Goal: Task Accomplishment & Management: Use online tool/utility

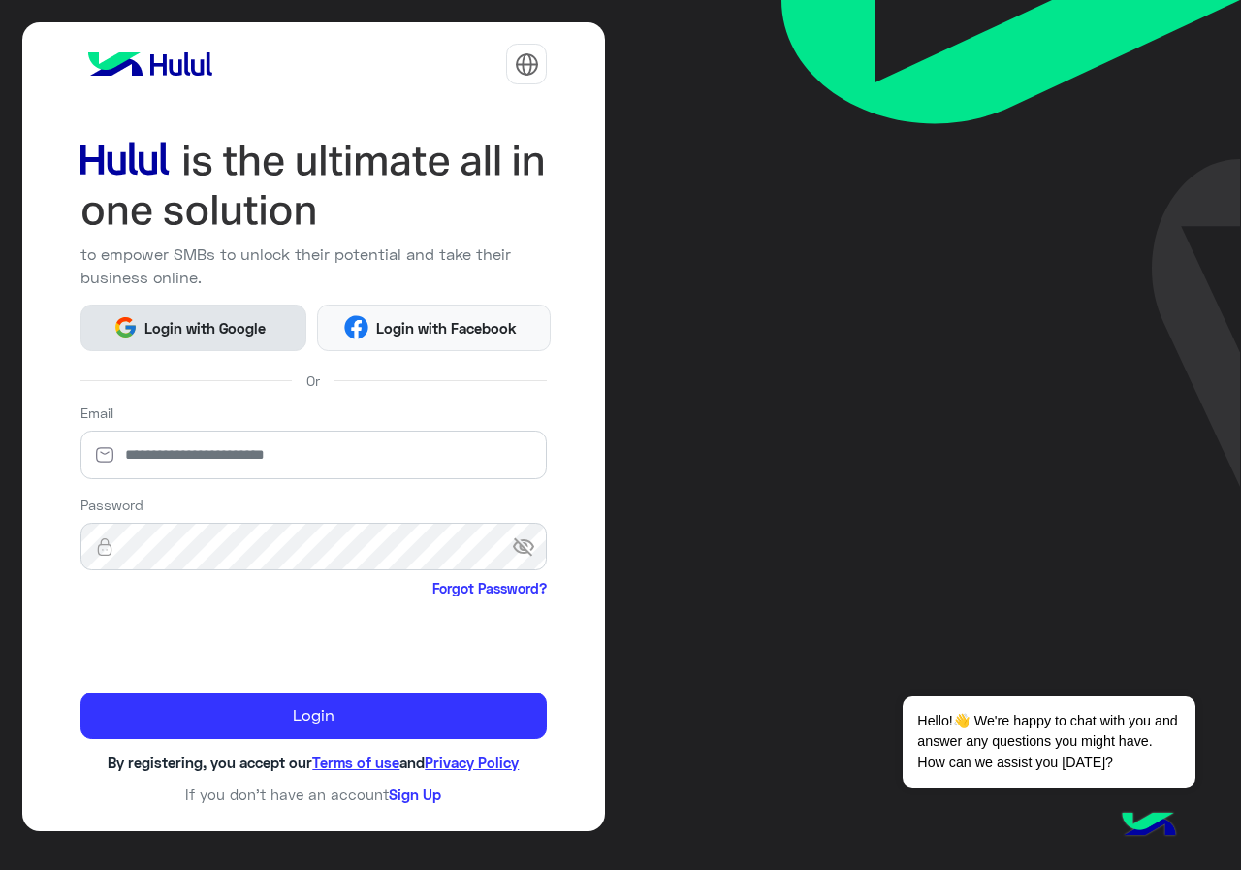
click at [205, 338] on span "Login with Google" at bounding box center [206, 328] width 136 height 22
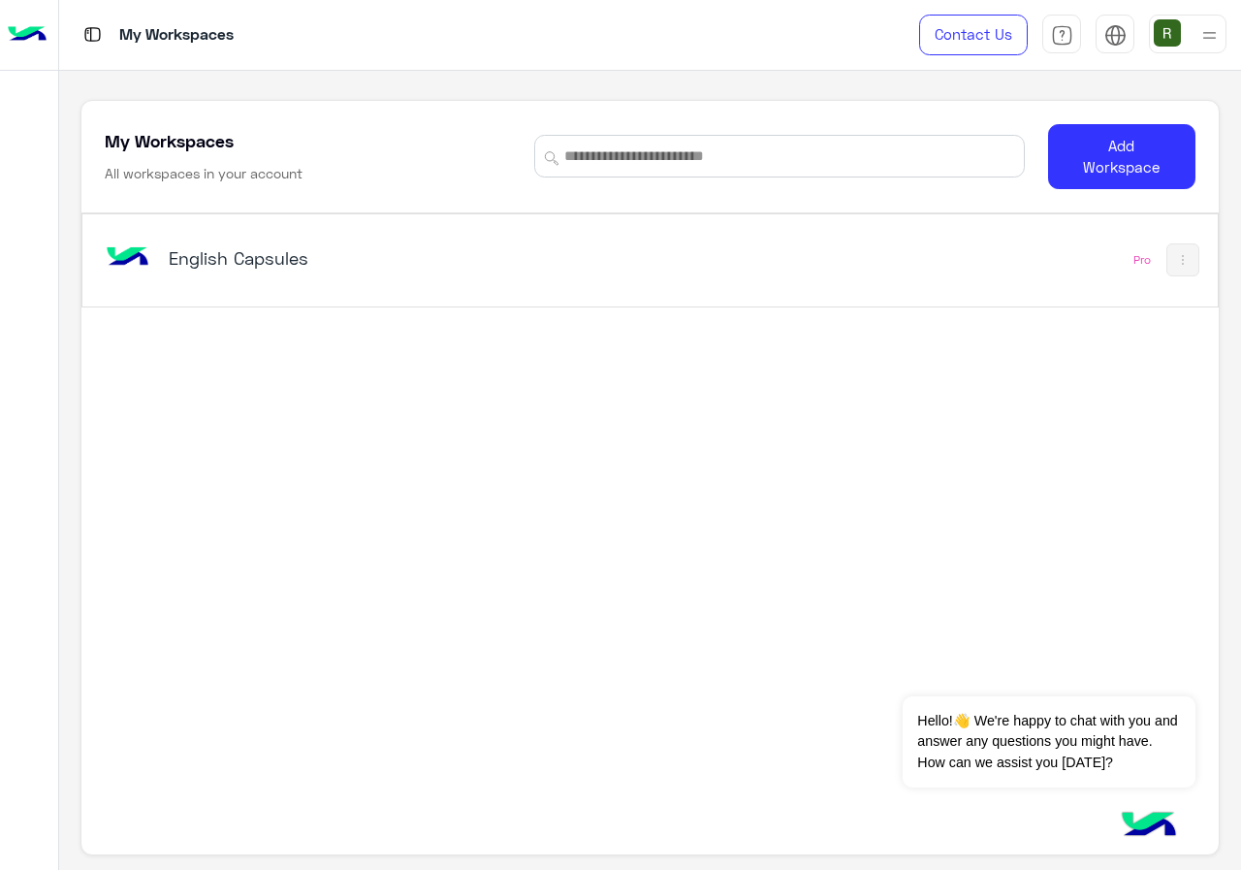
click at [607, 204] on div "My Workspaces All workspaces in your account Add Workspace" at bounding box center [649, 157] width 1137 height 112
click at [598, 243] on div "English Capsules" at bounding box center [430, 260] width 659 height 56
click at [1175, 666] on button "Dismiss ✕" at bounding box center [1137, 672] width 116 height 39
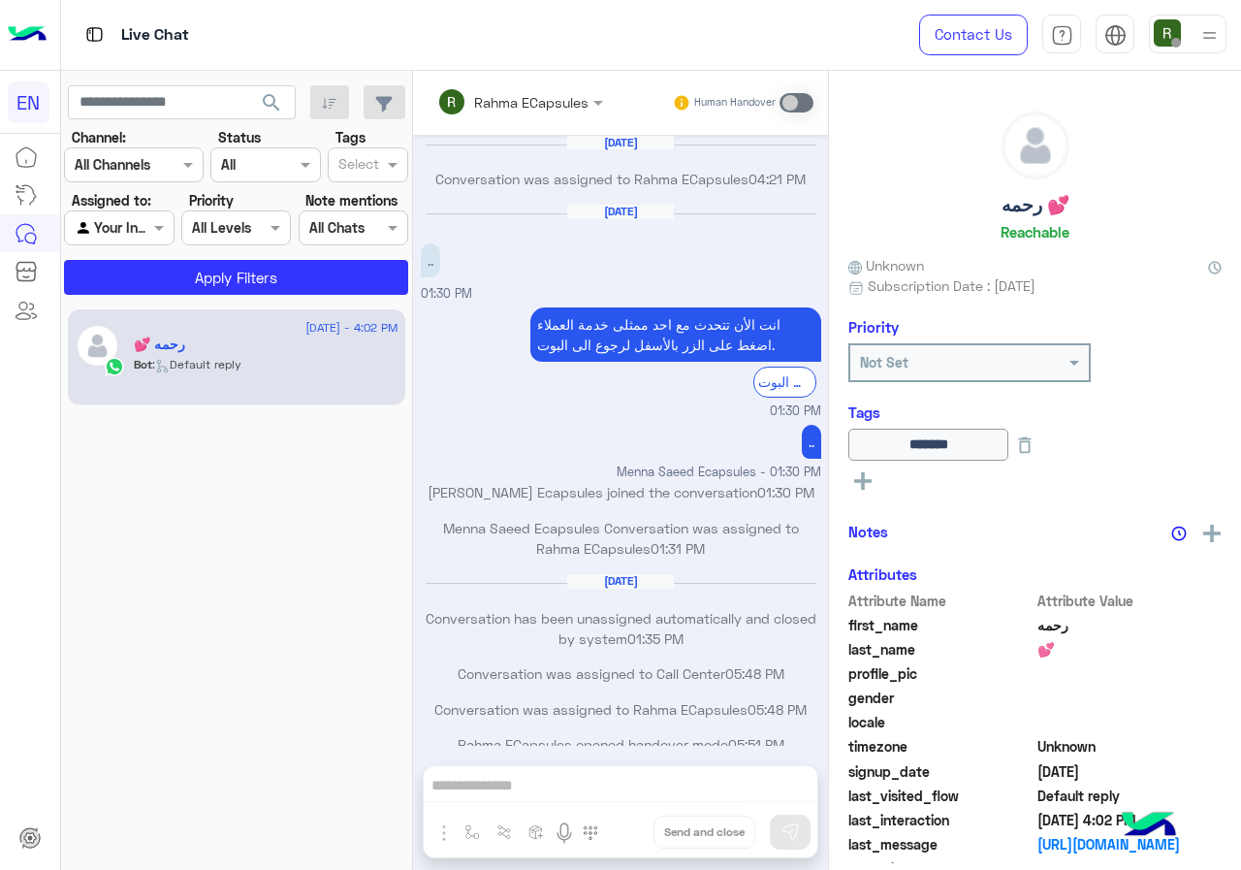
scroll to position [940, 0]
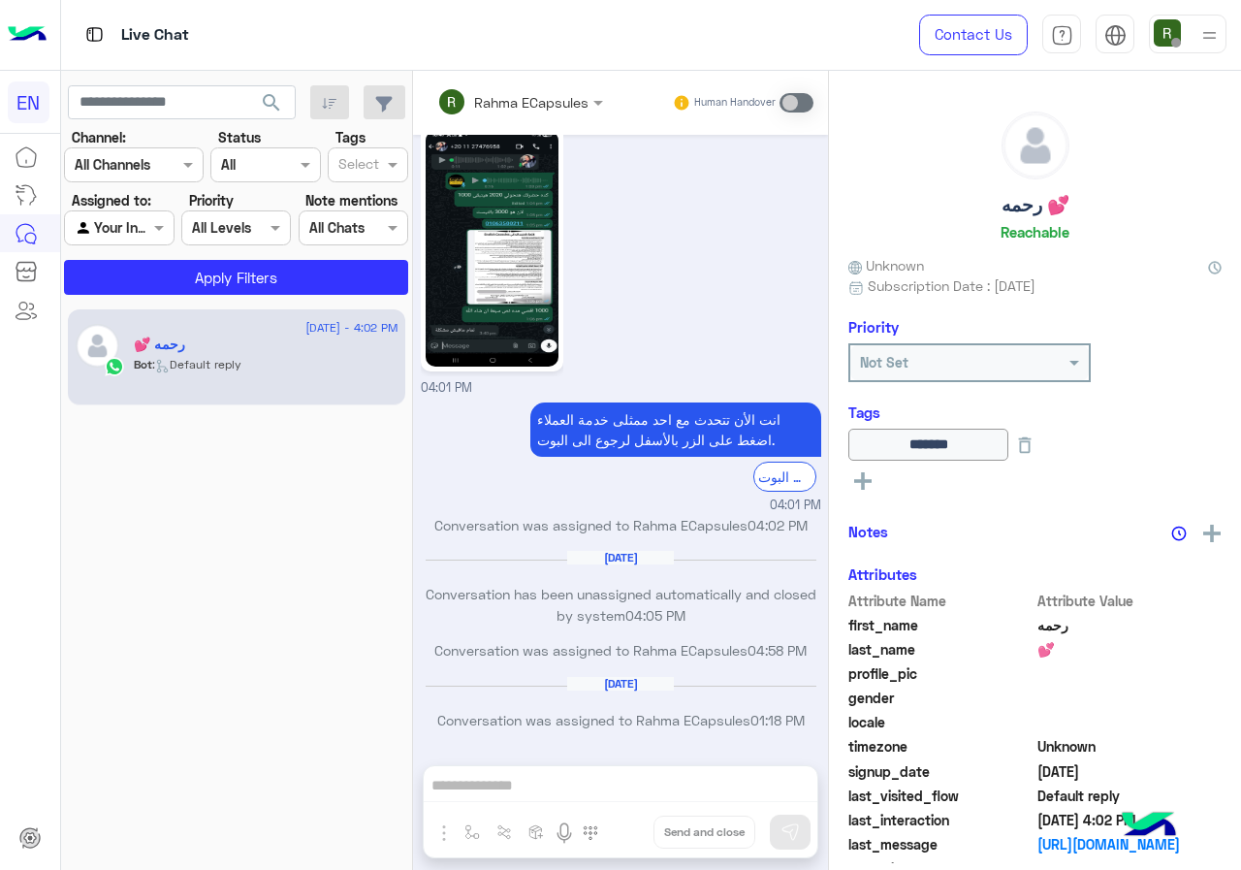
click at [133, 164] on input "text" at bounding box center [110, 165] width 71 height 20
click at [125, 246] on b "WhatsApp" at bounding box center [131, 240] width 67 height 16
click at [164, 309] on div "12 August - 4:02 PM رحمه 💕 Bot : Default reply" at bounding box center [236, 357] width 337 height 97
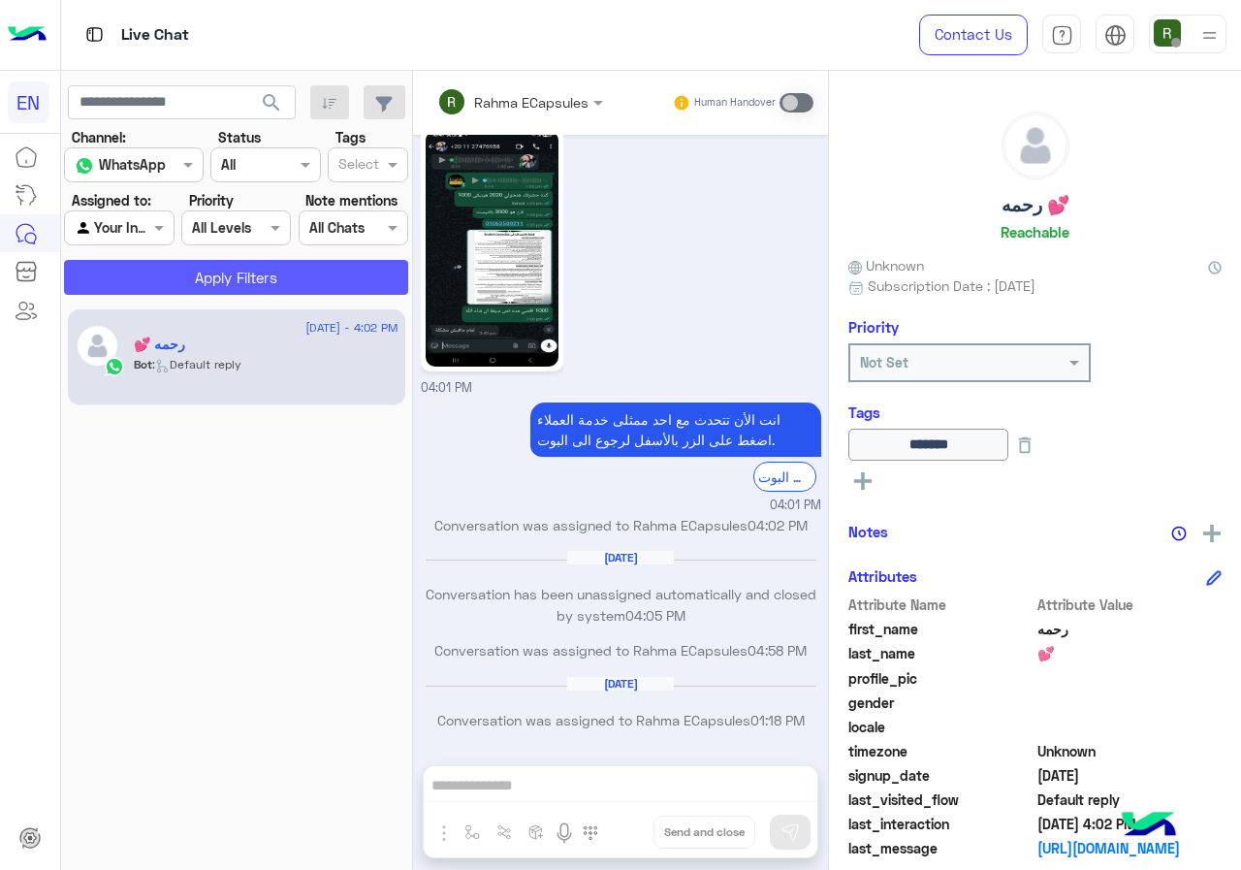
click at [163, 290] on button "Apply Filters" at bounding box center [236, 277] width 344 height 35
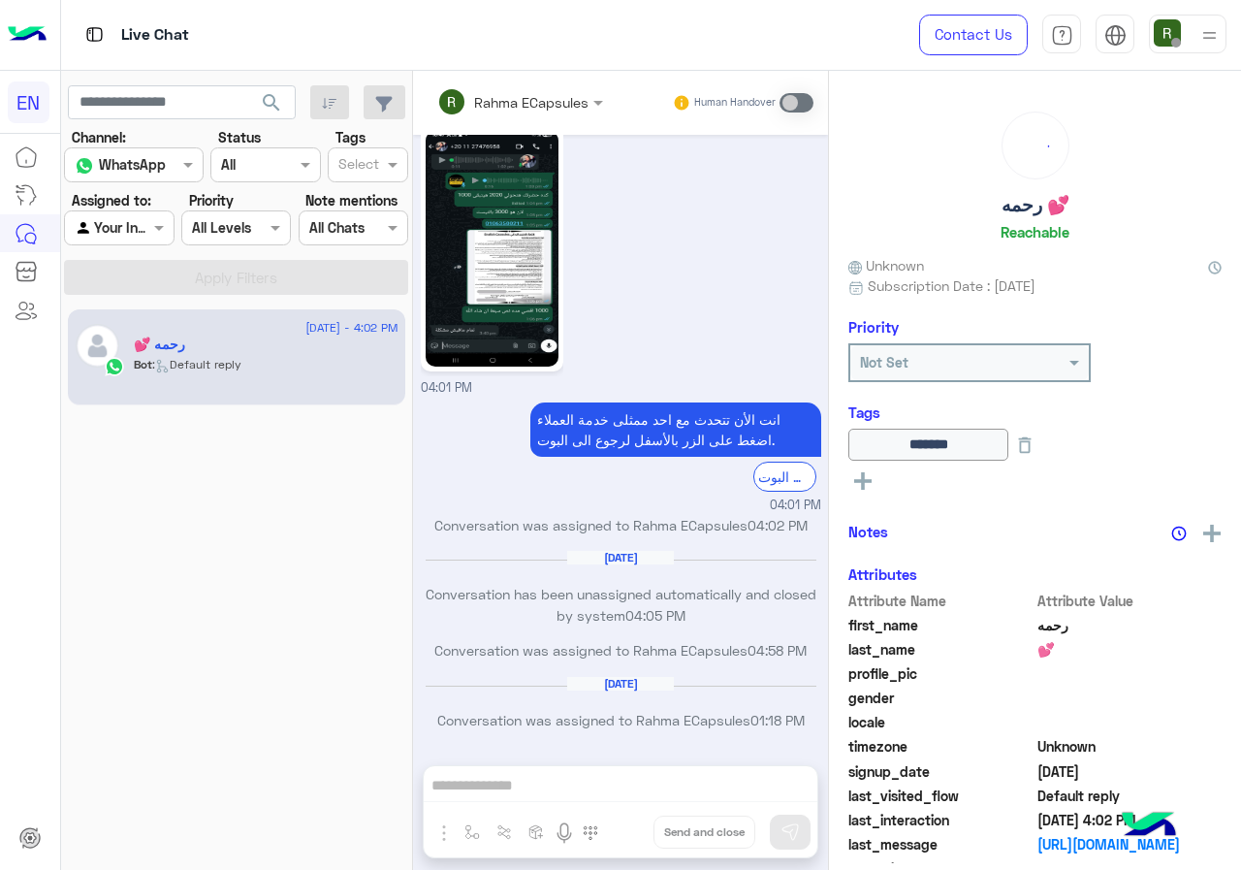
click at [139, 238] on div "Your Inbox" at bounding box center [112, 228] width 74 height 22
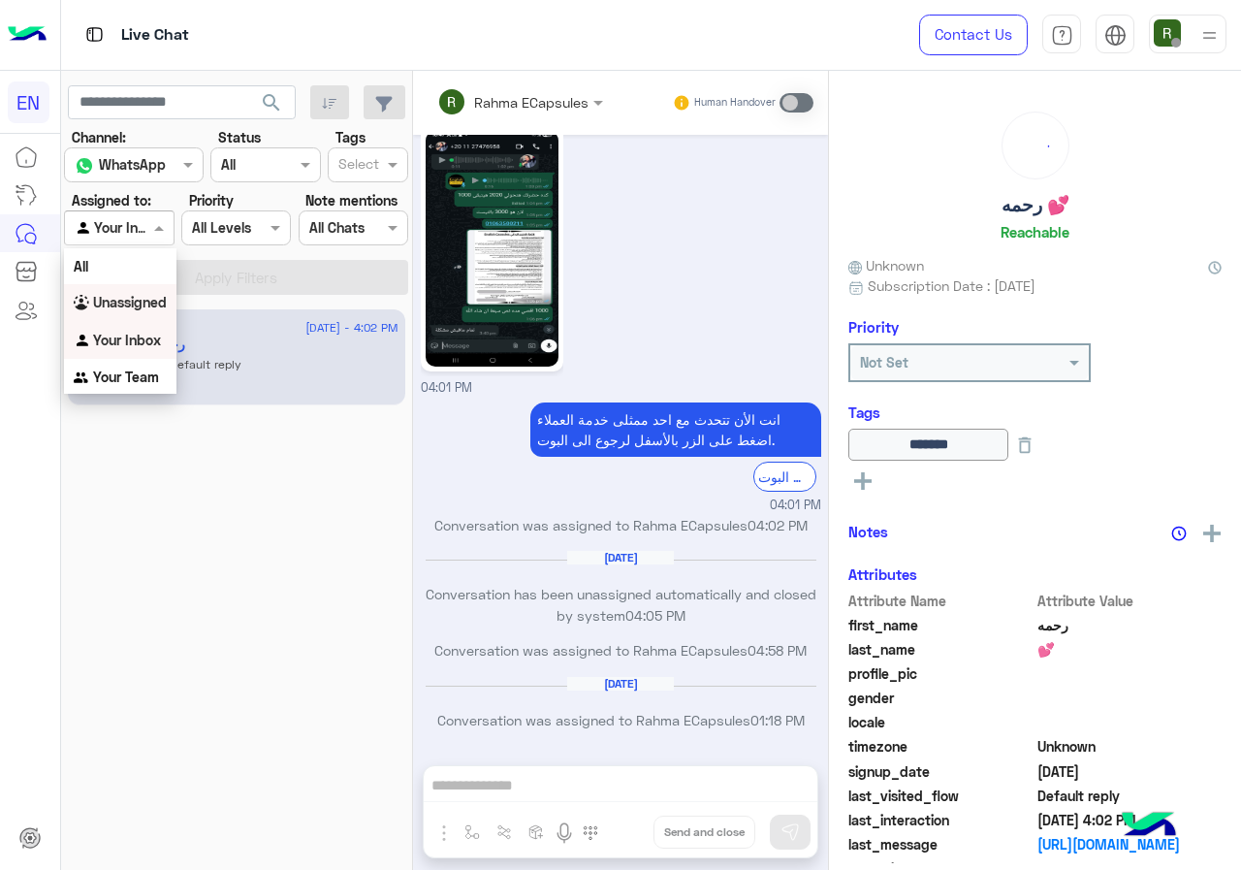
click at [152, 303] on b "Unassigned" at bounding box center [130, 302] width 74 height 16
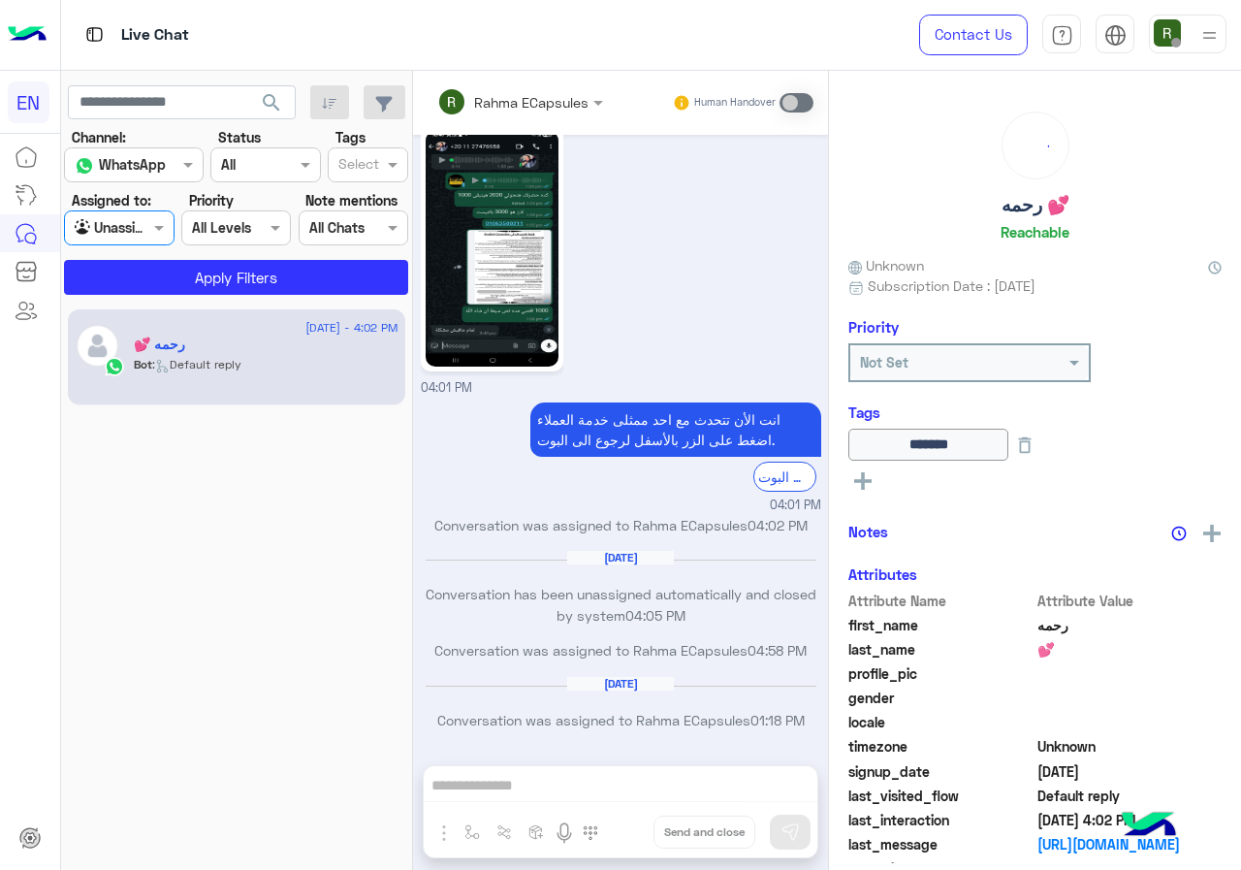
click at [177, 295] on app-inbox-users-filters "search Channel: Channel WhatsApp Status Channel All Tags Select Assigned to: Ag…" at bounding box center [237, 187] width 352 height 232
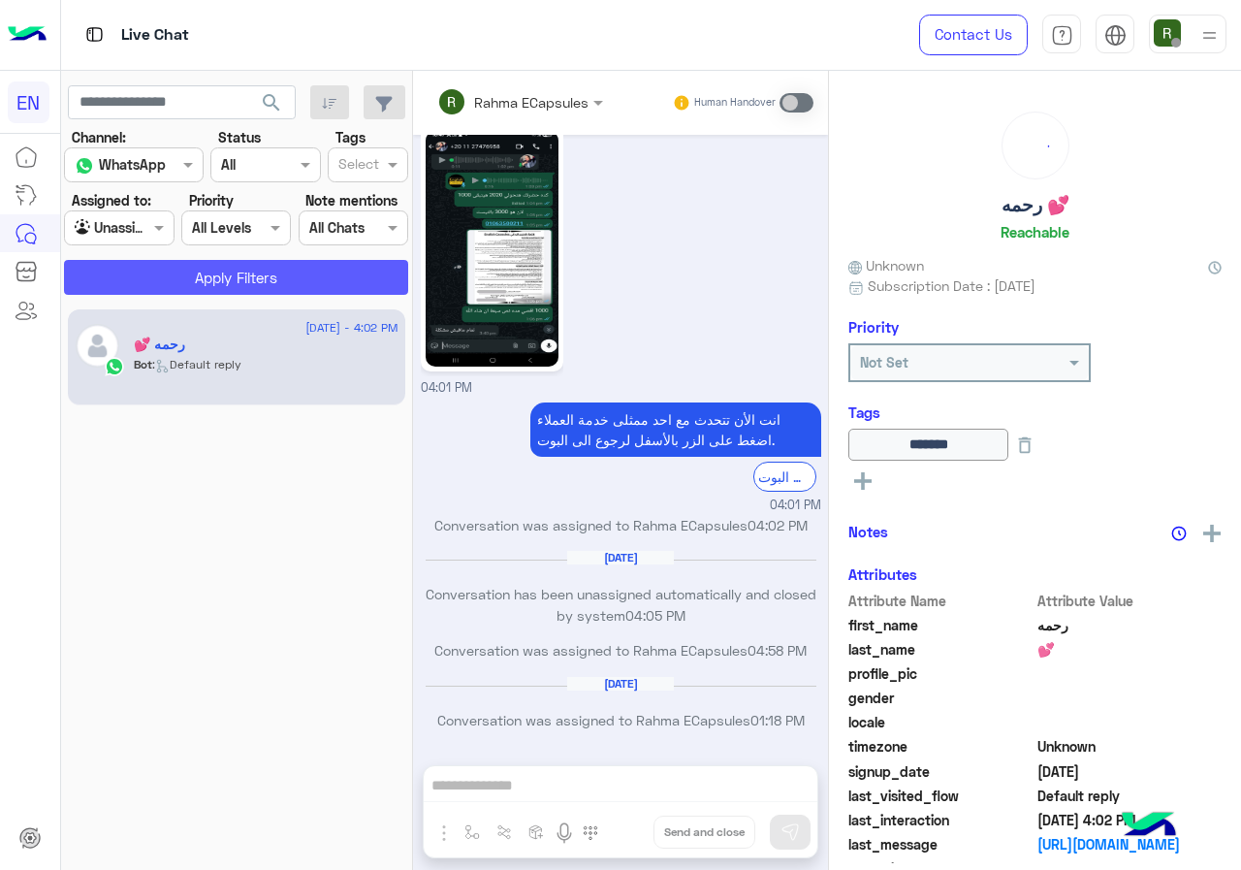
click at [177, 283] on button "Apply Filters" at bounding box center [236, 277] width 344 height 35
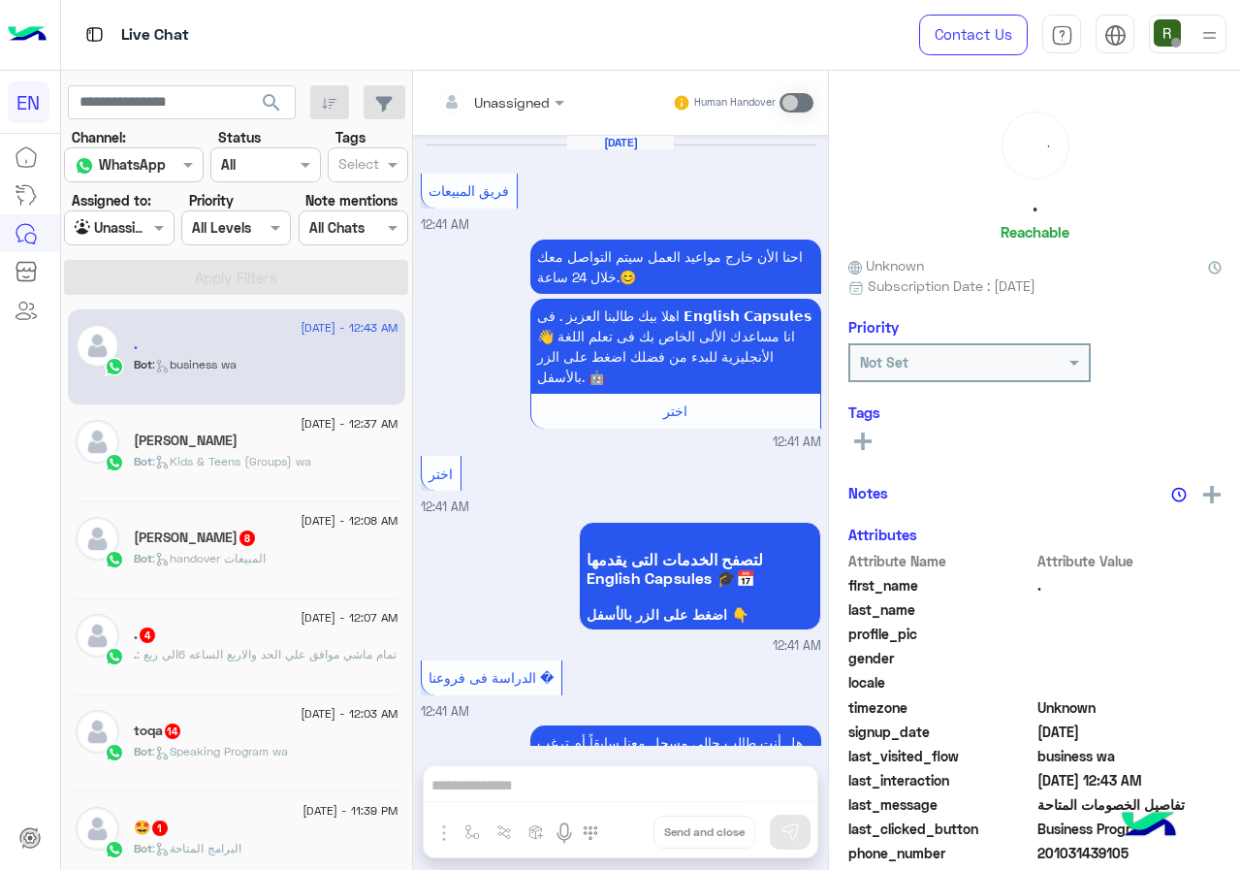
scroll to position [3886, 0]
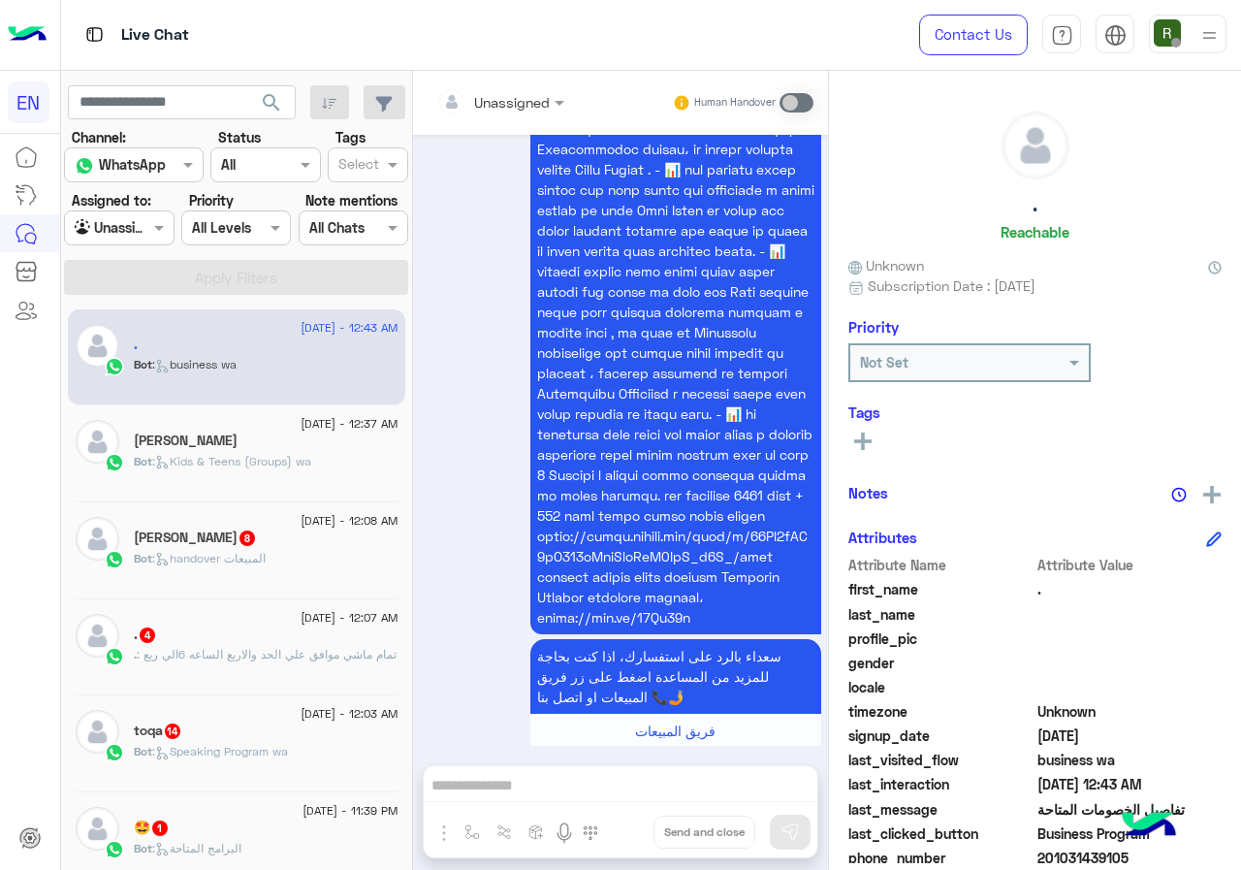
click at [138, 216] on div at bounding box center [119, 227] width 108 height 22
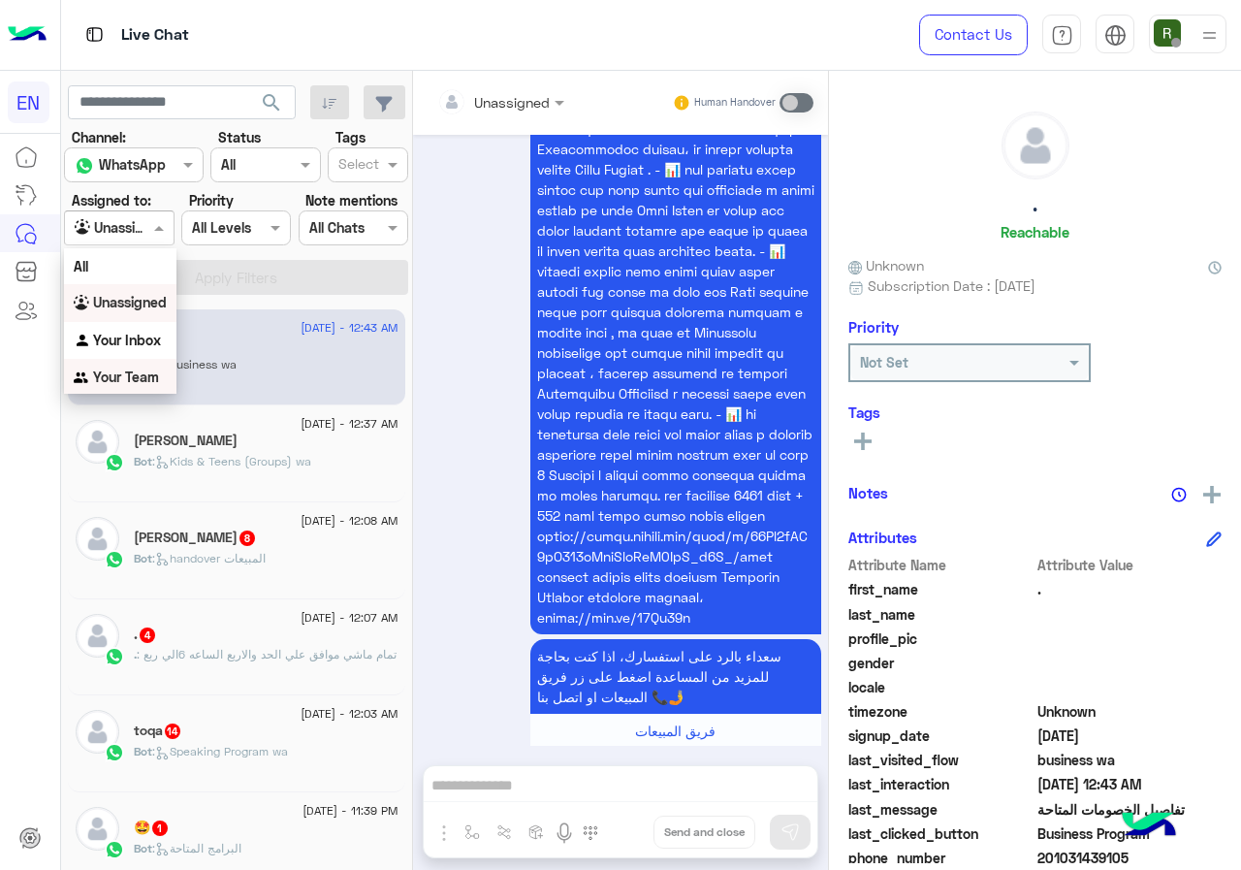
click at [125, 382] on b "Your Team" at bounding box center [126, 377] width 66 height 16
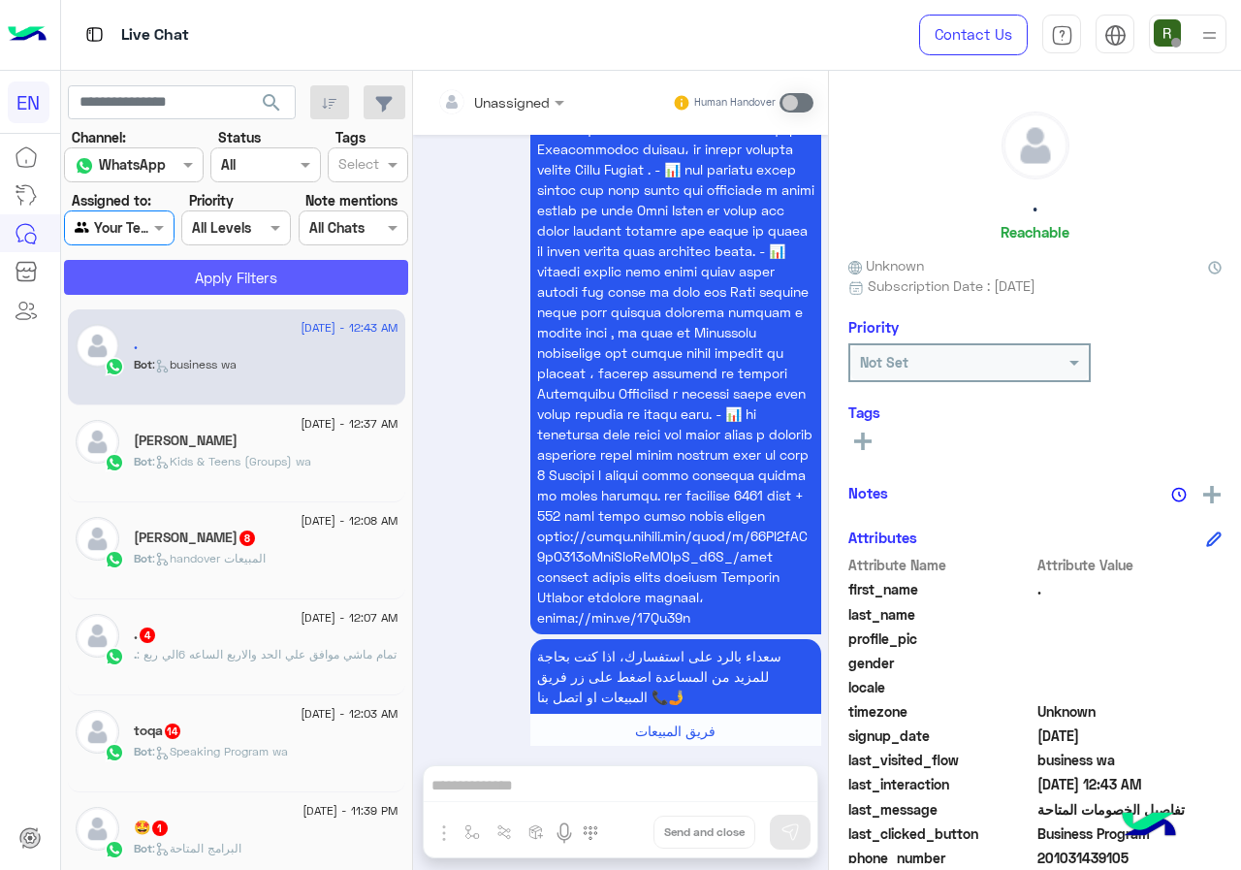
click at [163, 278] on button "Apply Filters" at bounding box center [236, 277] width 344 height 35
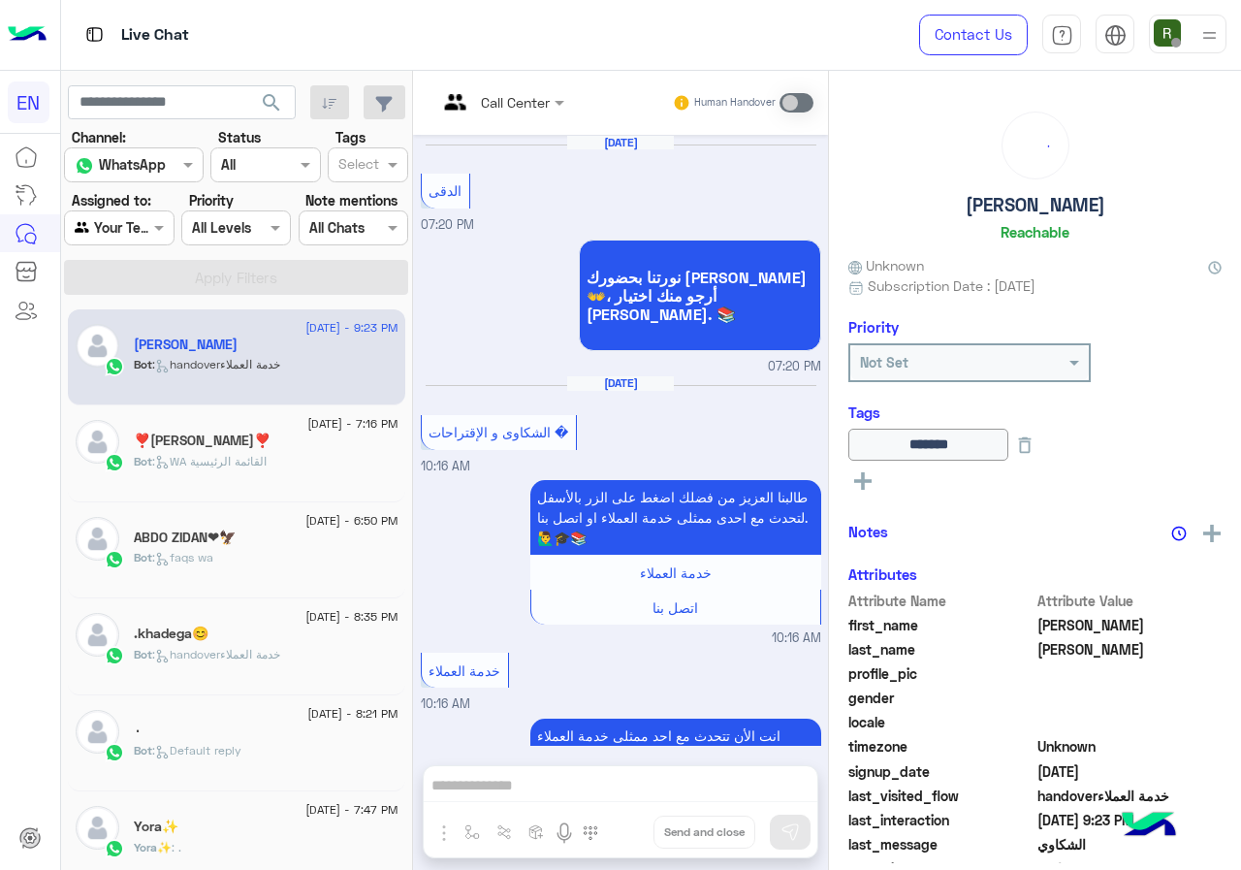
scroll to position [1368, 0]
